Goal: Information Seeking & Learning: Check status

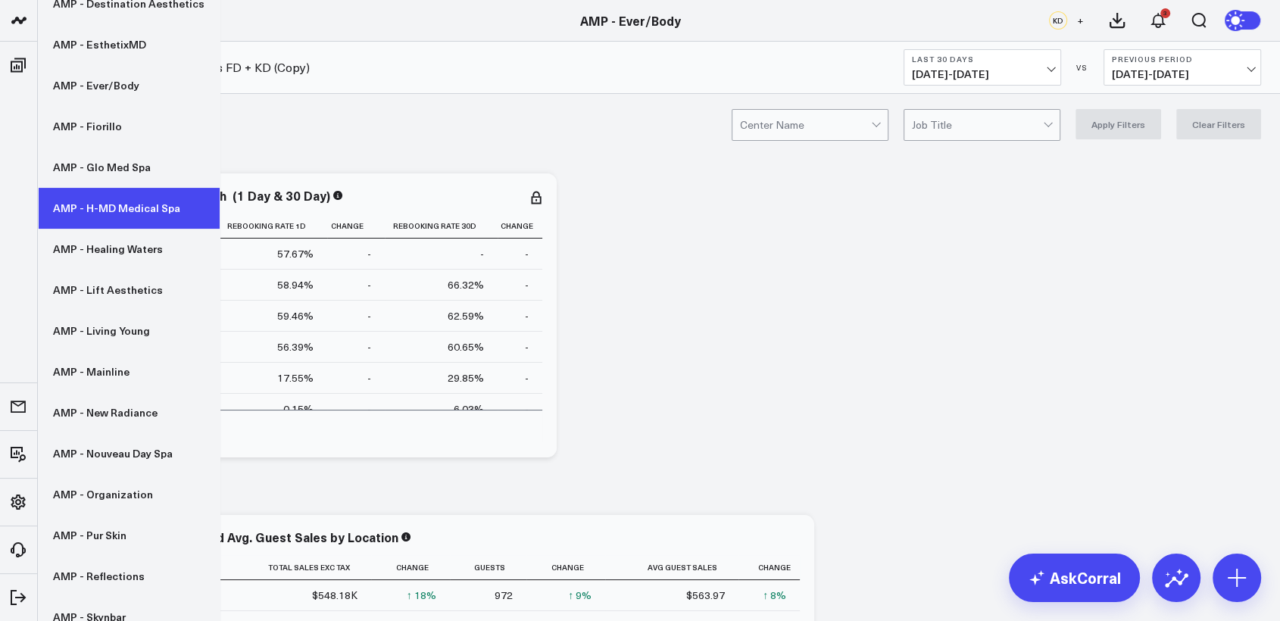
scroll to position [339, 0]
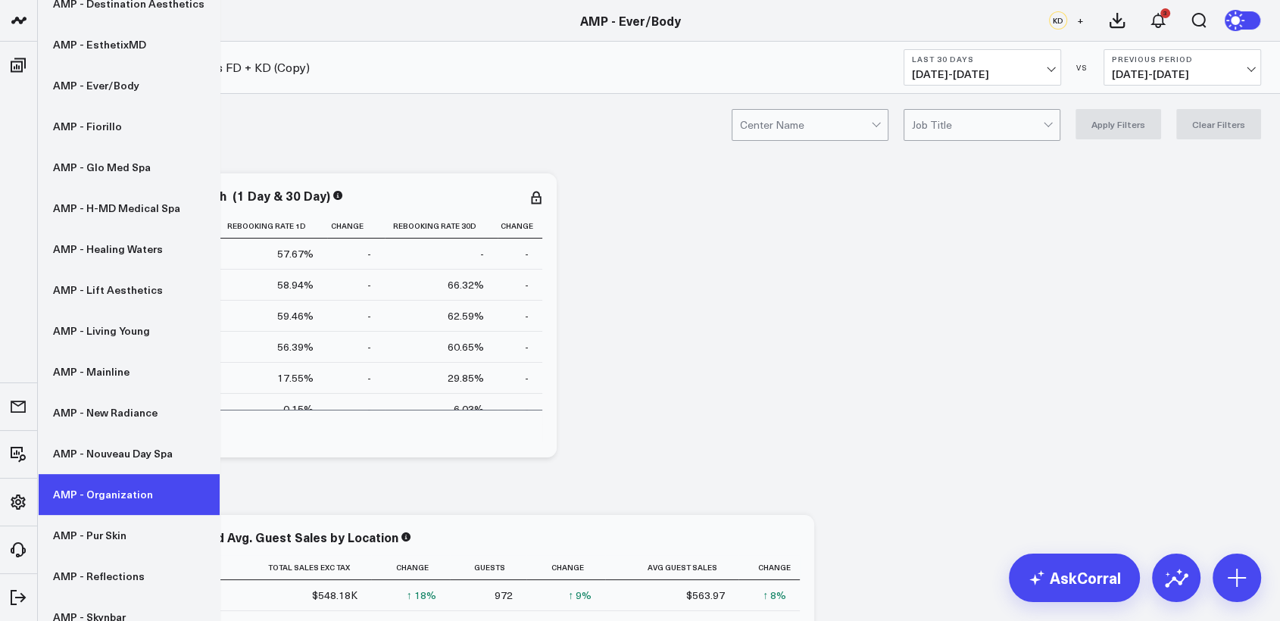
click at [121, 497] on link "AMP - Organization" at bounding box center [129, 494] width 182 height 41
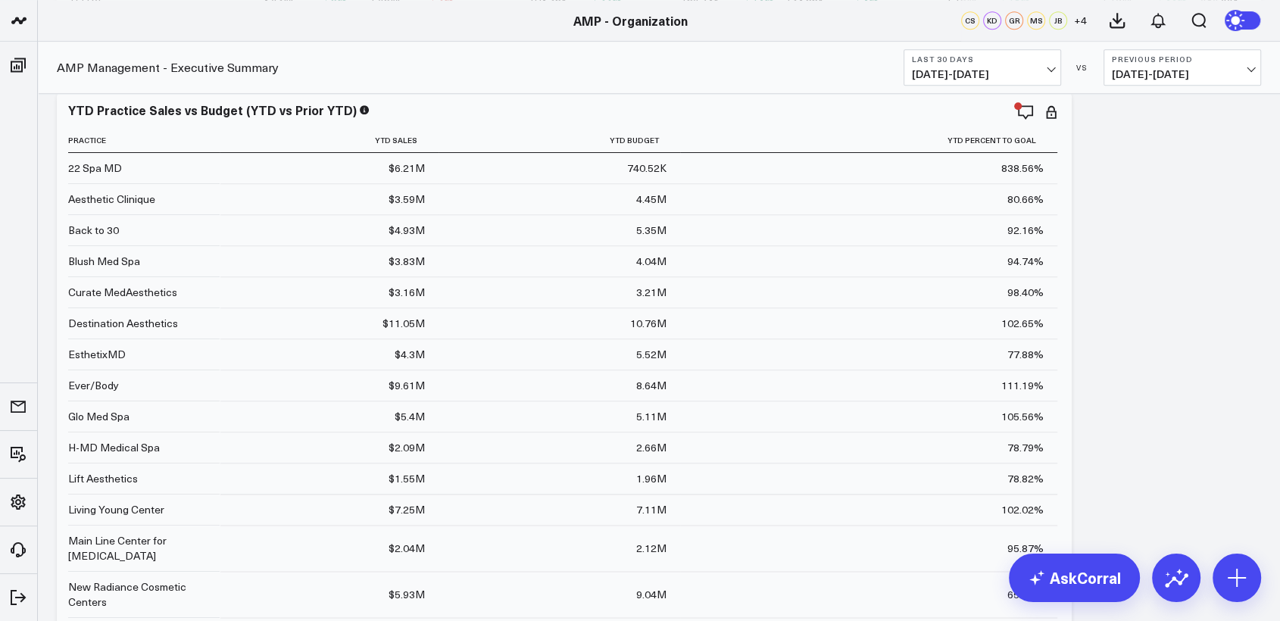
scroll to position [1666, 0]
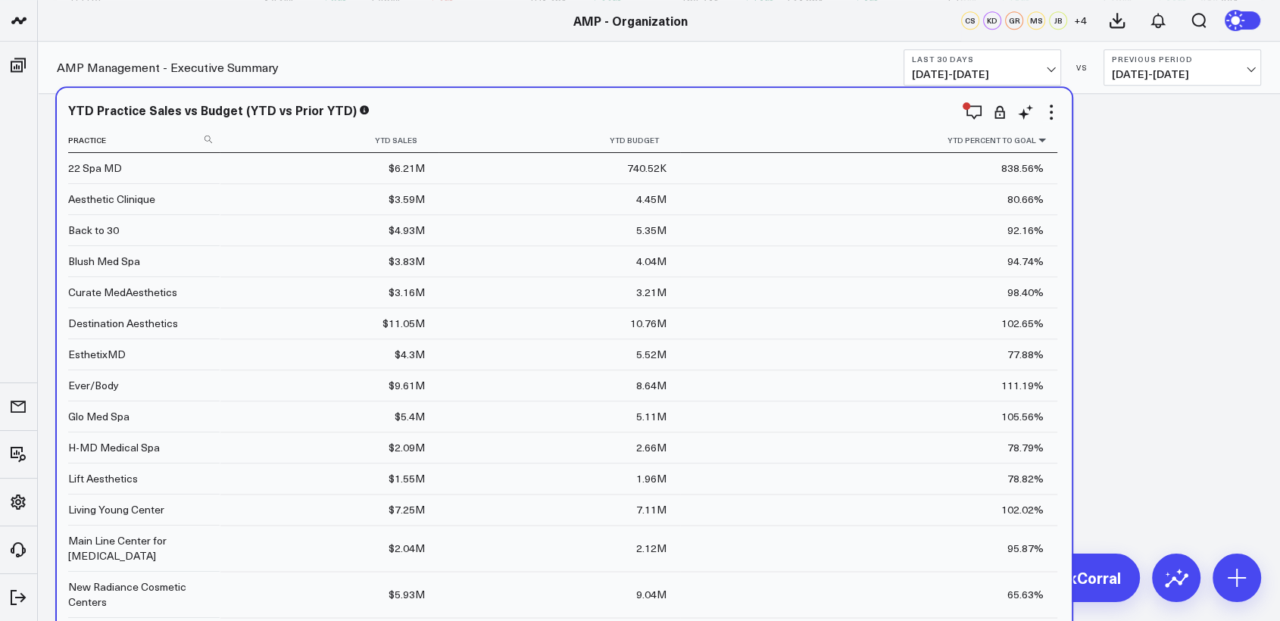
click at [1036, 145] on icon at bounding box center [1042, 140] width 12 height 9
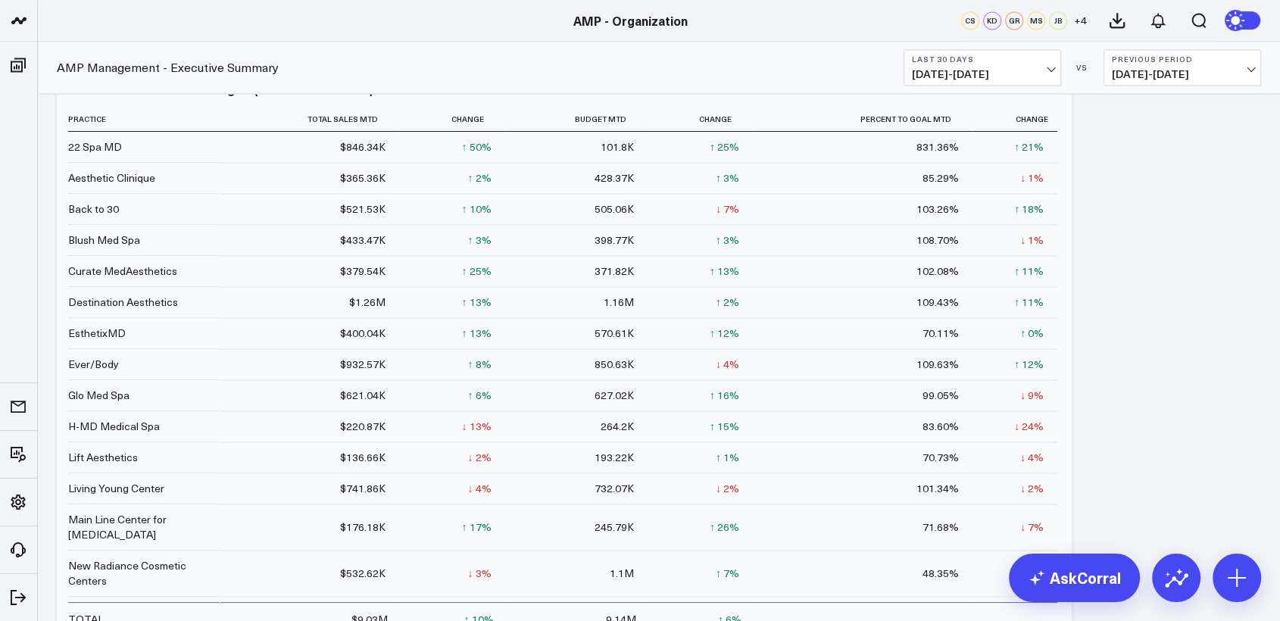
scroll to position [2284, 0]
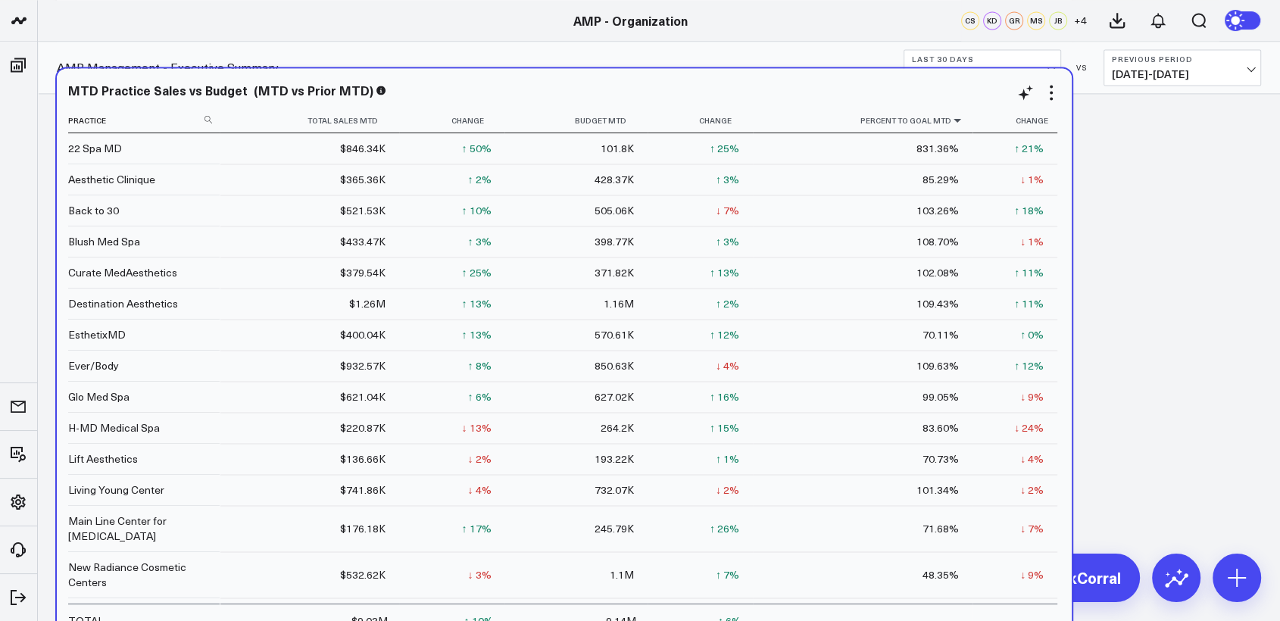
click at [951, 120] on icon at bounding box center [957, 120] width 12 height 9
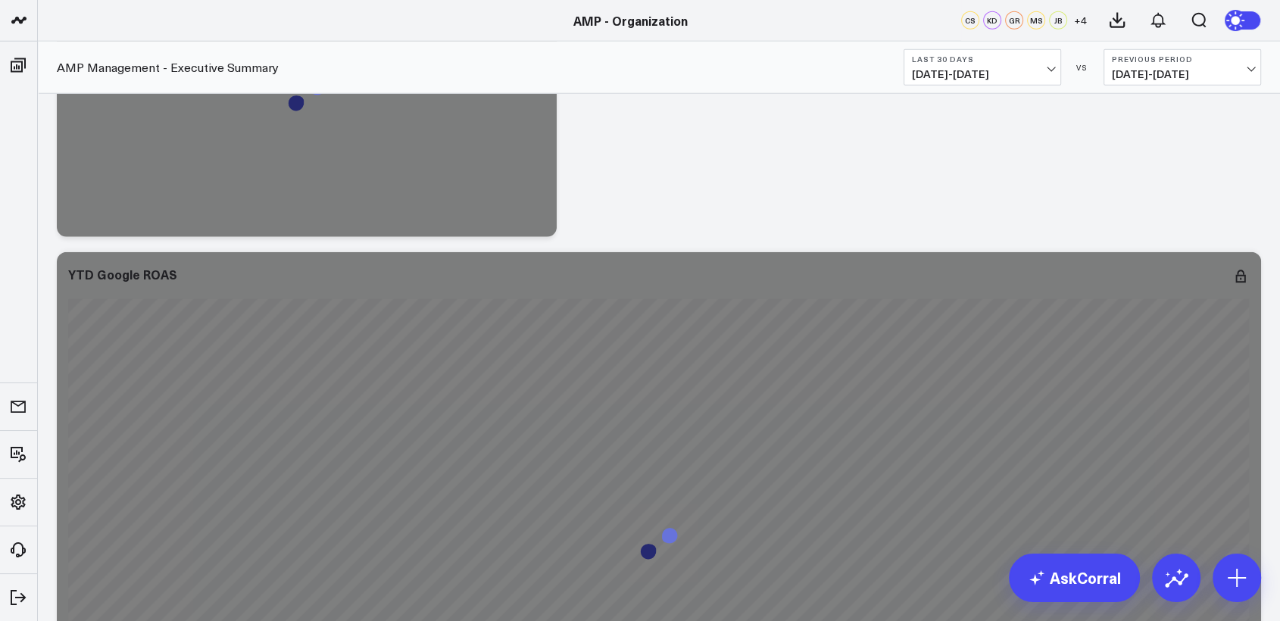
scroll to position [9789, 0]
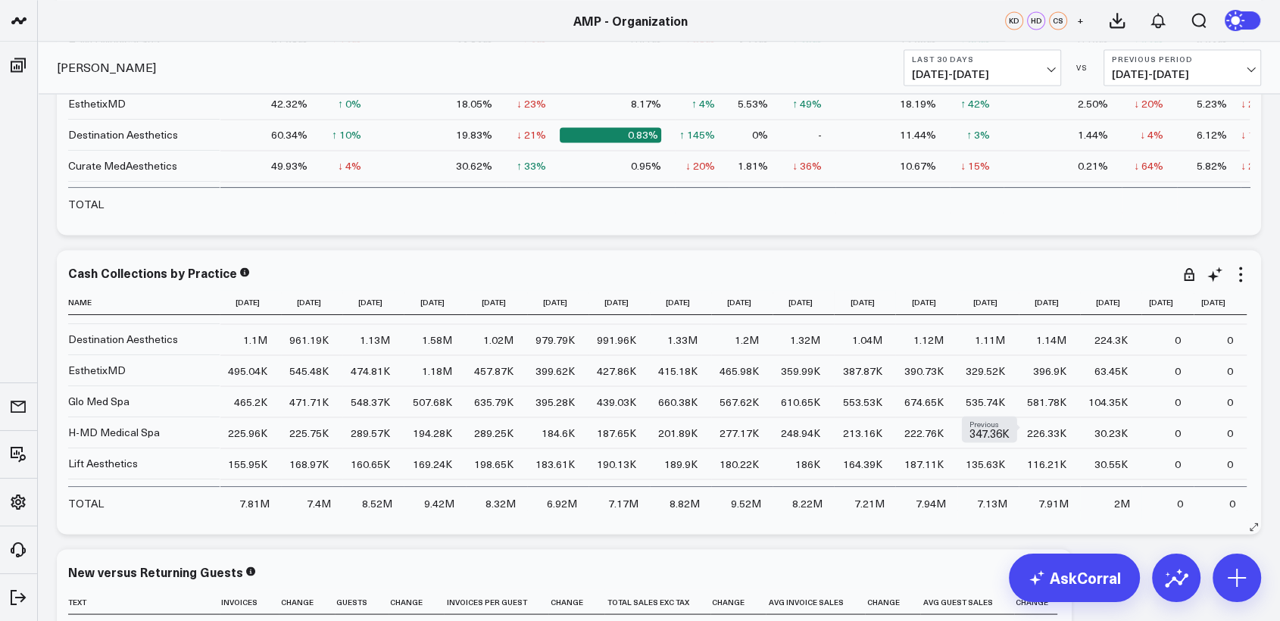
scroll to position [165, 0]
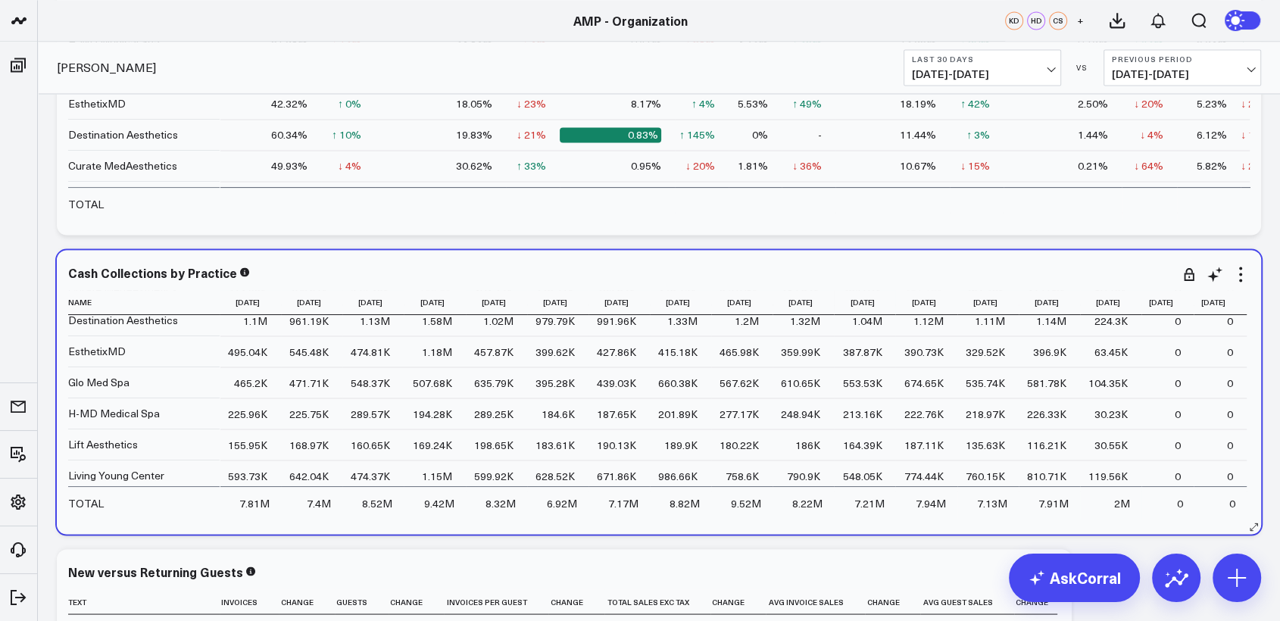
click at [1044, 419] on td "226.33K Previous 347.36K" at bounding box center [1048, 412] width 61 height 31
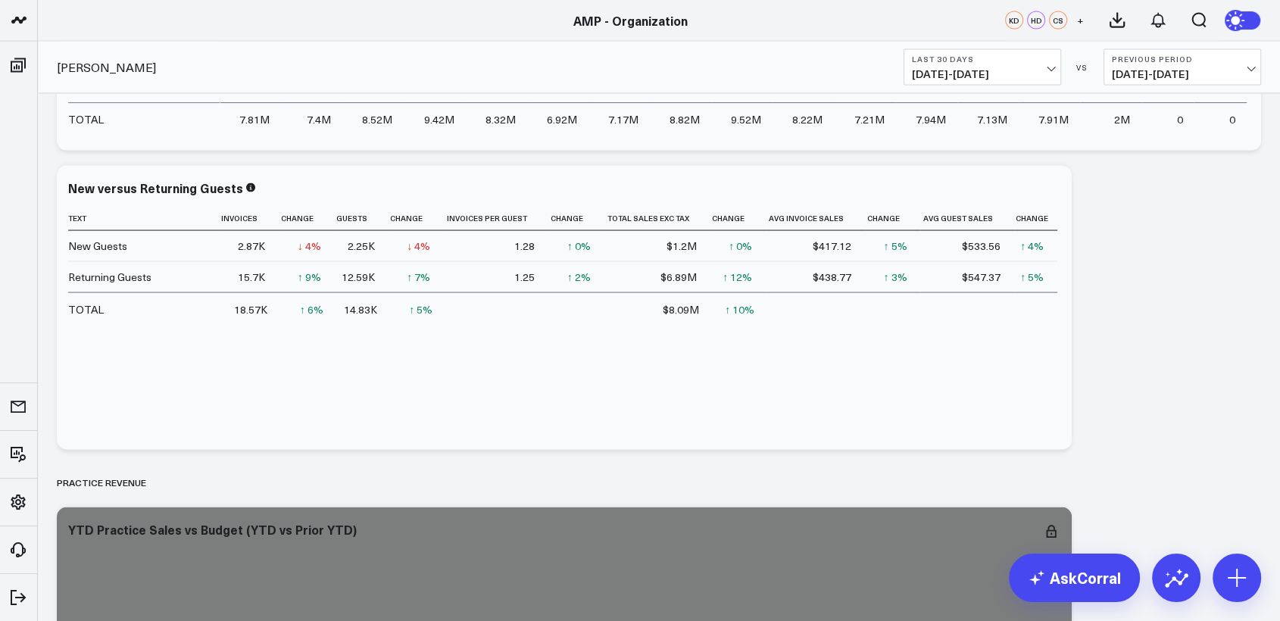
scroll to position [2998, 0]
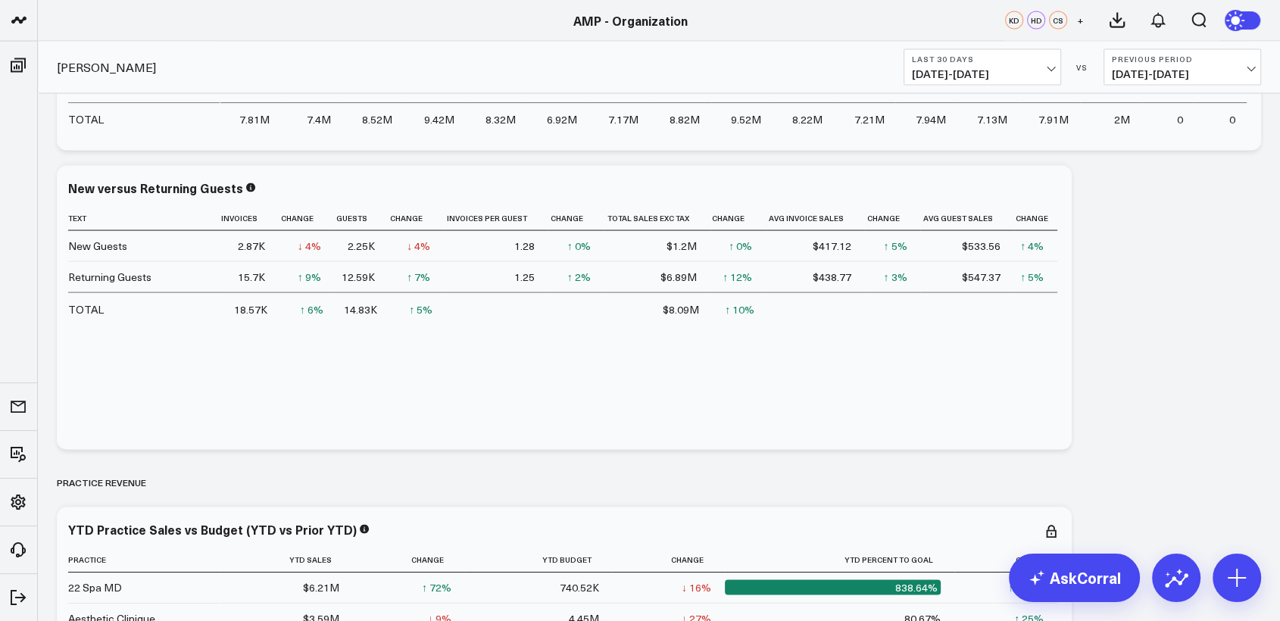
click at [1181, 68] on span "[DATE] - [DATE]" at bounding box center [1181, 74] width 141 height 12
click at [1128, 159] on link "YoY" at bounding box center [1182, 159] width 156 height 29
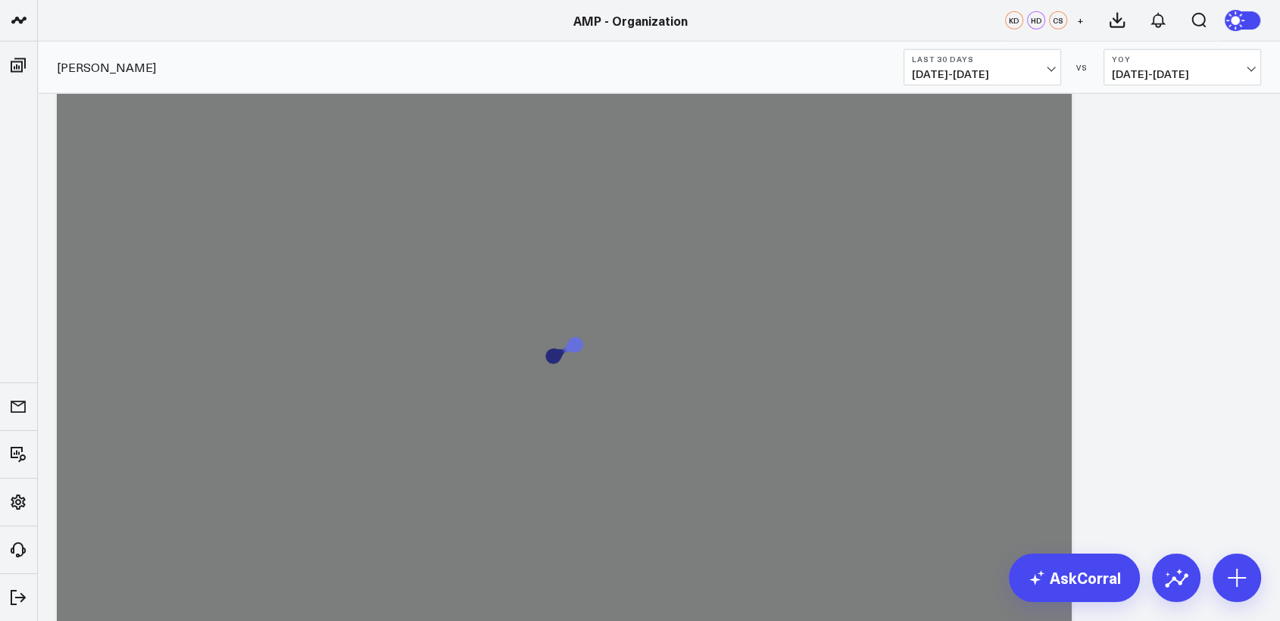
scroll to position [4045, 0]
